Goal: Find specific page/section: Find specific page/section

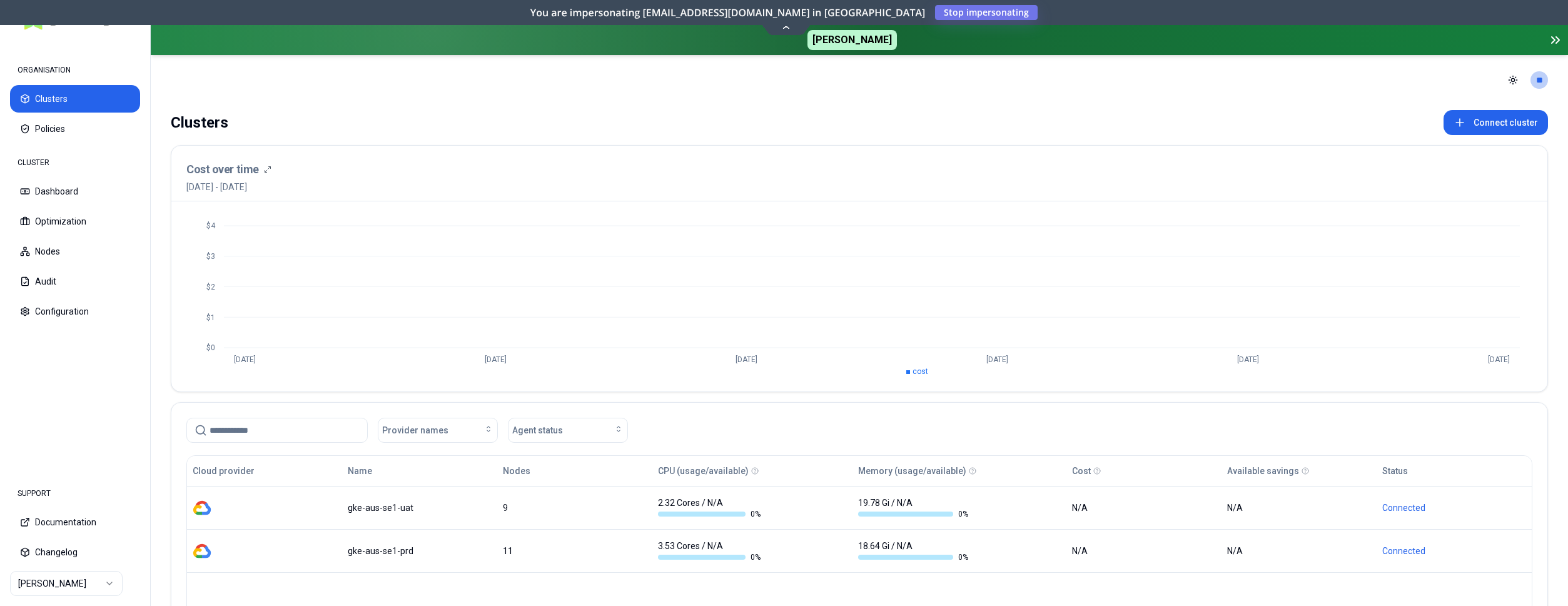
click at [53, 578] on html "ORGANISATION Clusters Policies CLUSTER Dashboard Optimization Nodes Audit Confi…" at bounding box center [784, 303] width 1568 height 606
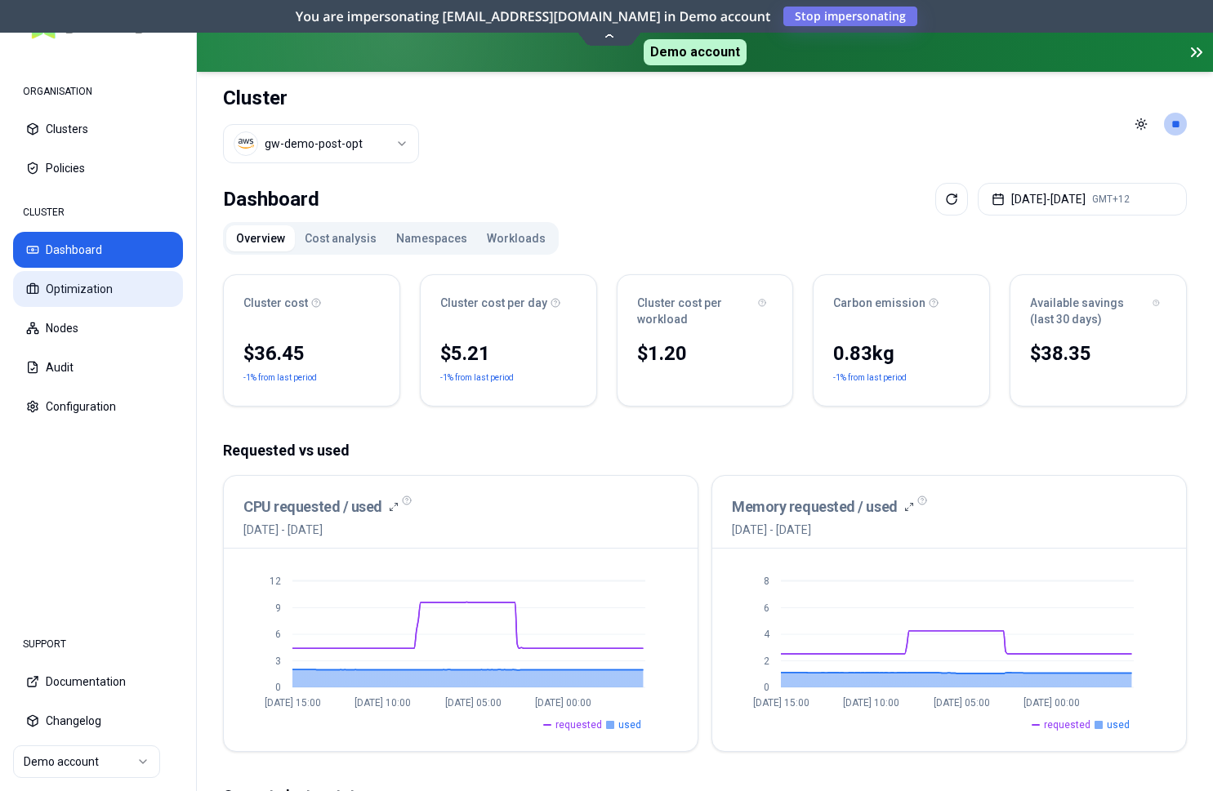
click at [54, 292] on button "Optimization" at bounding box center [98, 289] width 170 height 36
